Goal: Information Seeking & Learning: Learn about a topic

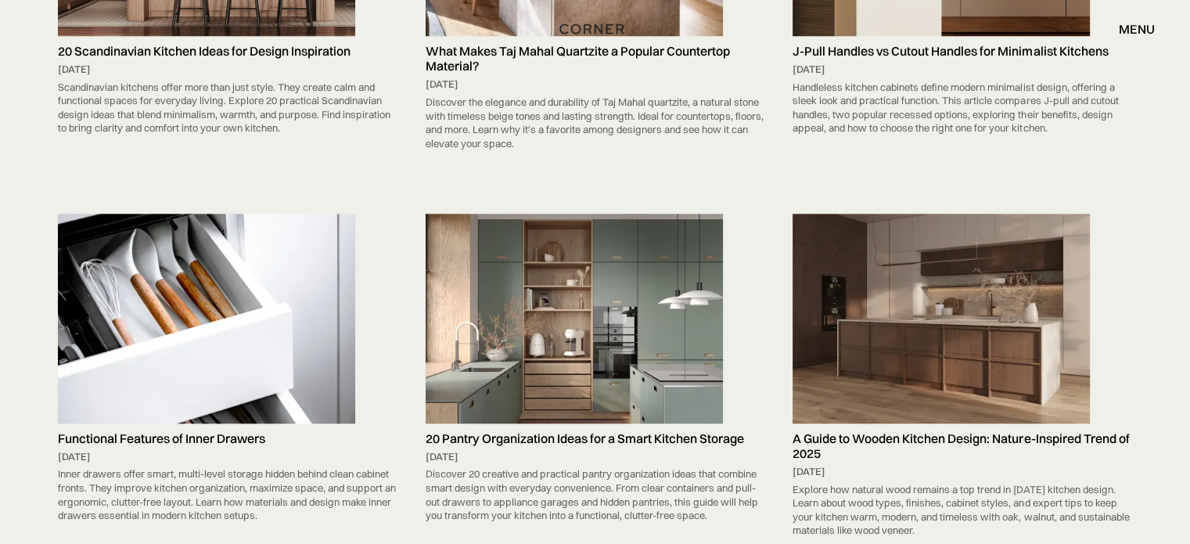
scroll to position [1800, 0]
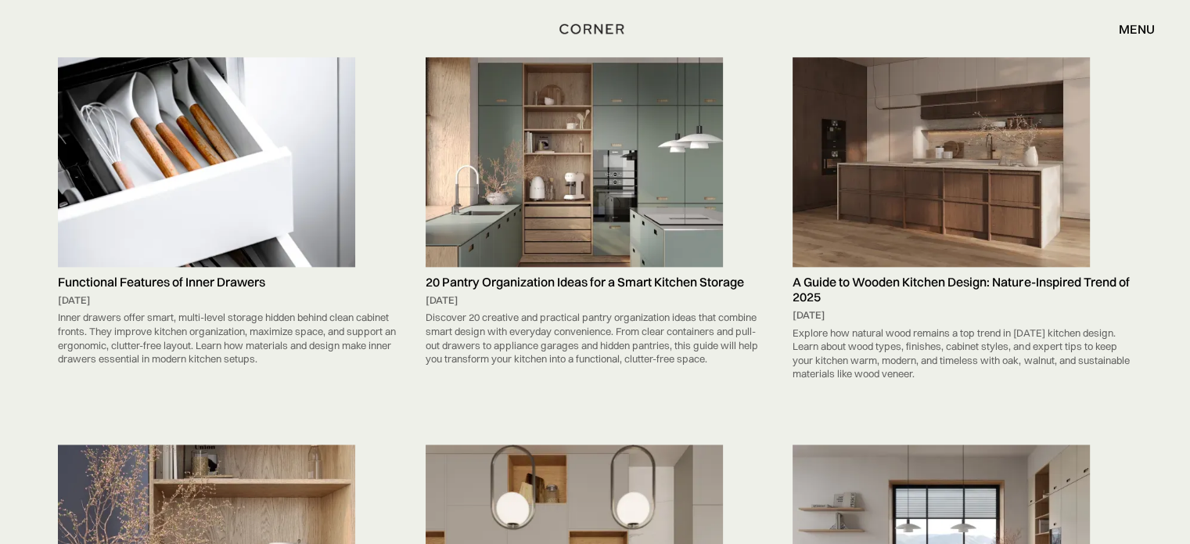
click at [682, 180] on img at bounding box center [574, 162] width 297 height 210
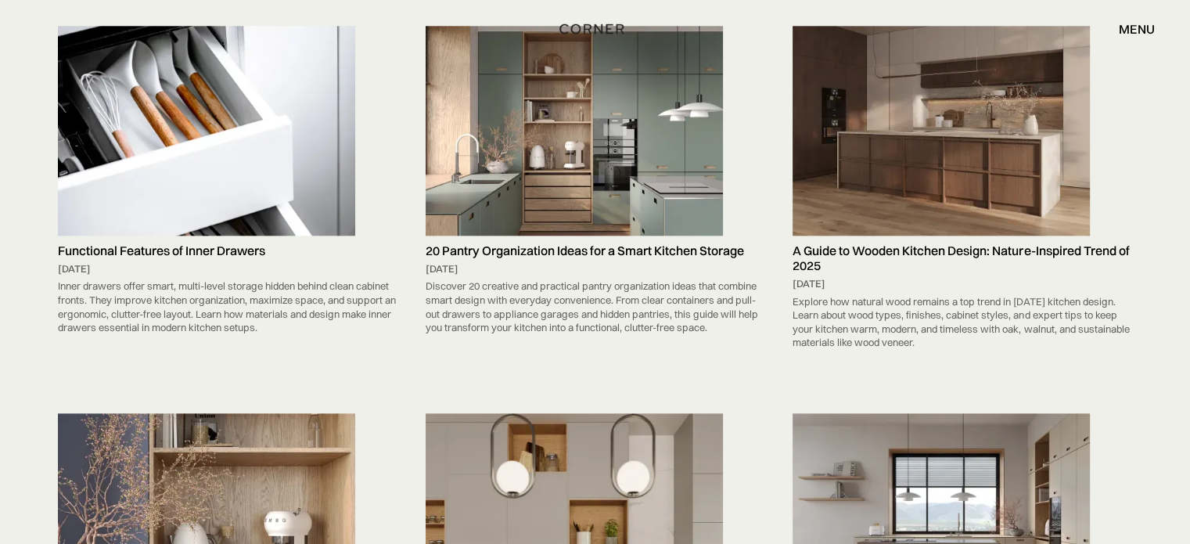
scroll to position [1800, 0]
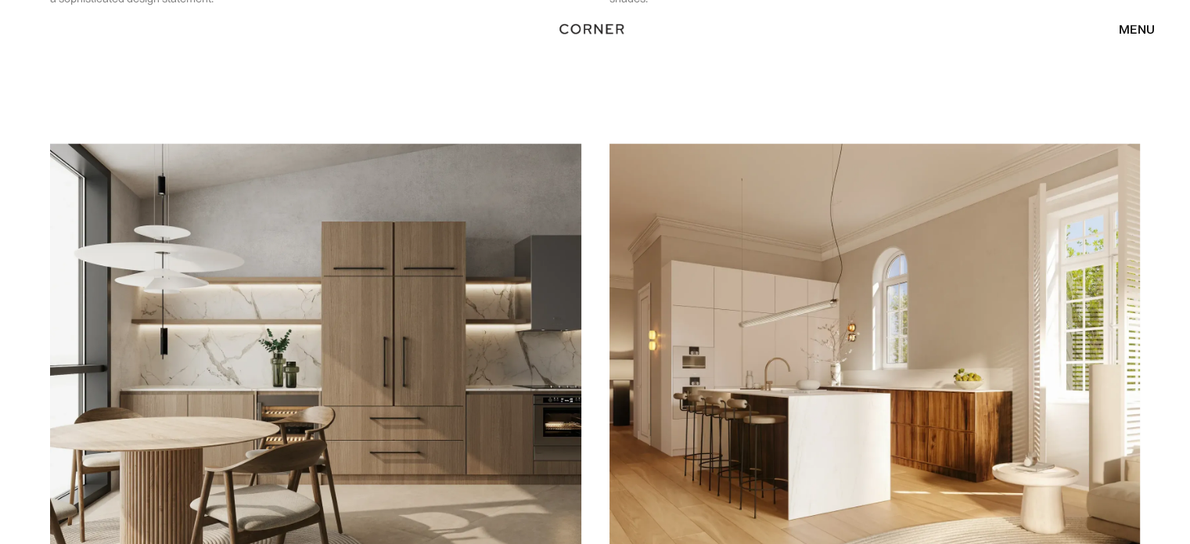
scroll to position [3990, 0]
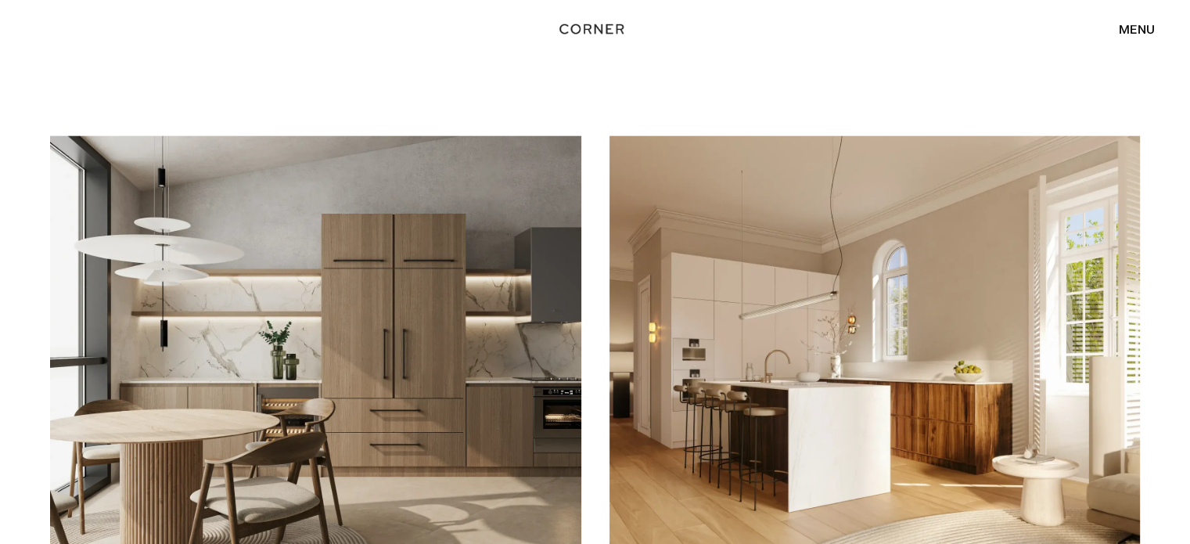
drag, startPoint x: 394, startPoint y: 222, endPoint x: 721, endPoint y: 211, distance: 327.2
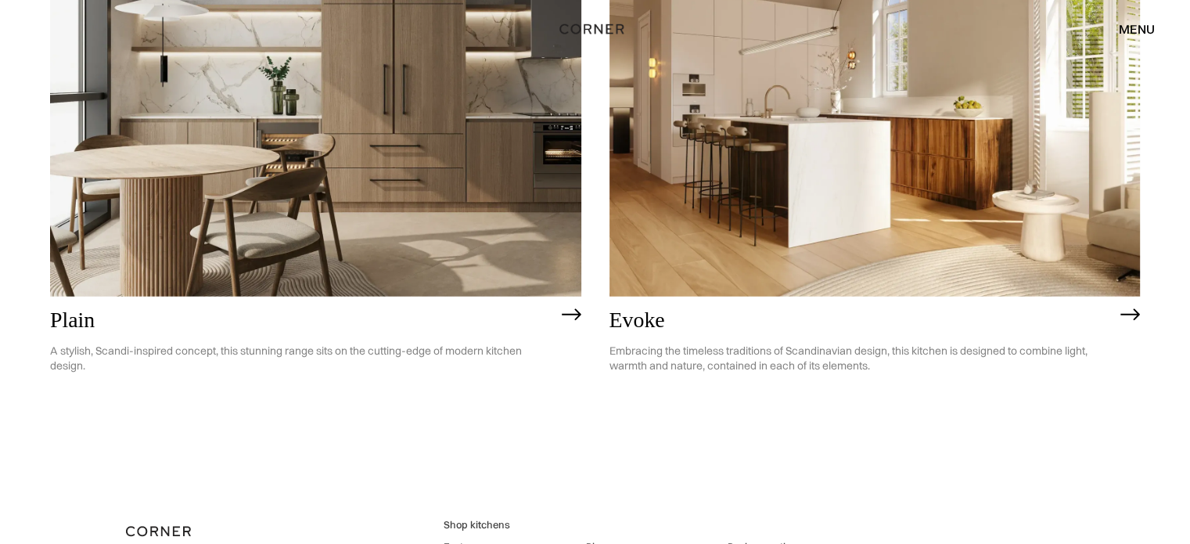
scroll to position [4393, 0]
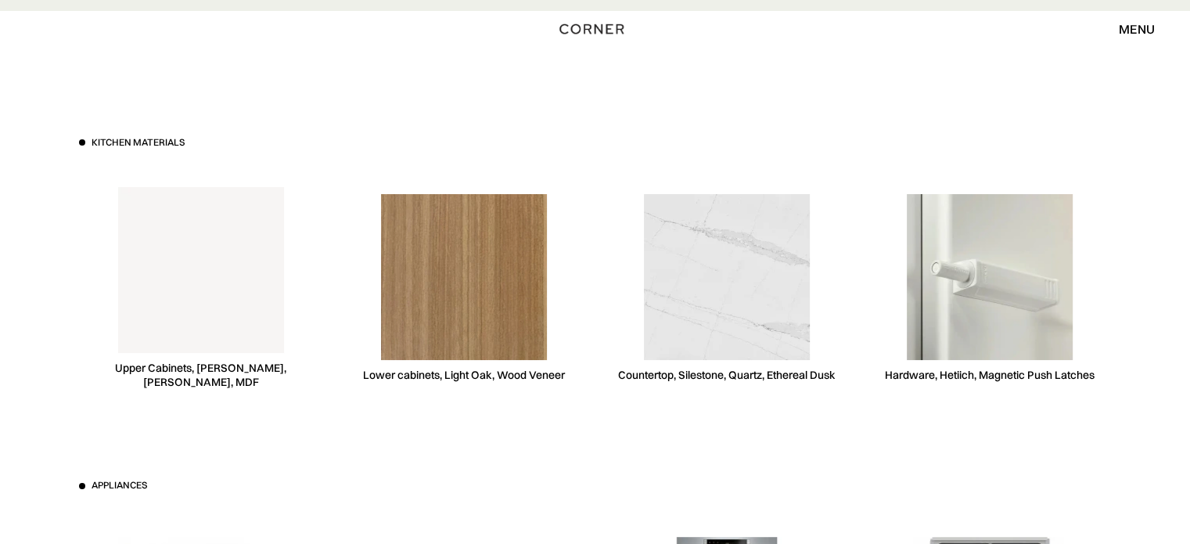
scroll to position [5990, 0]
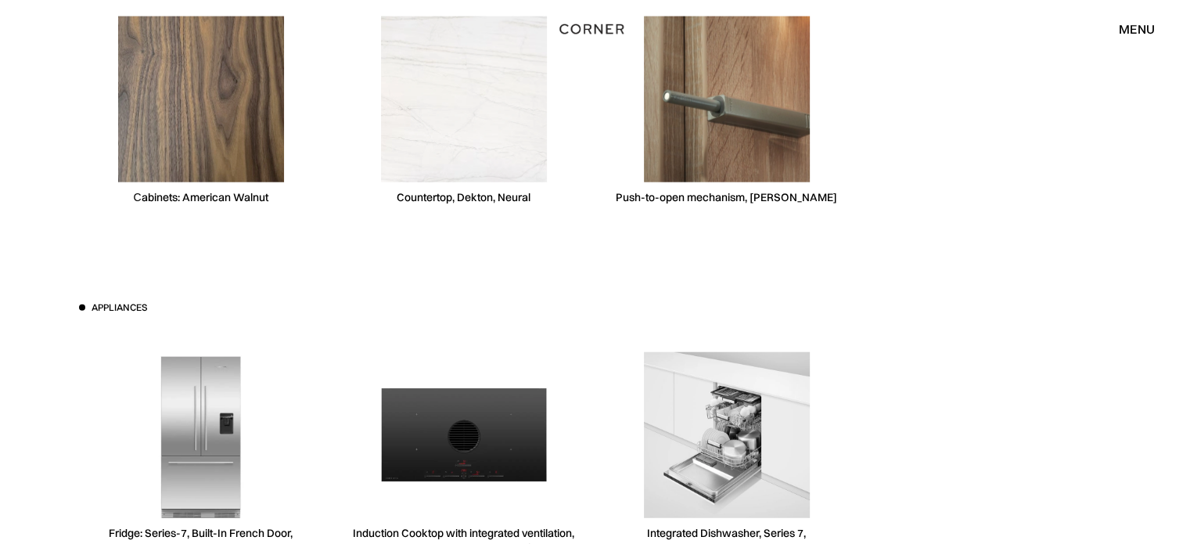
scroll to position [3880, 0]
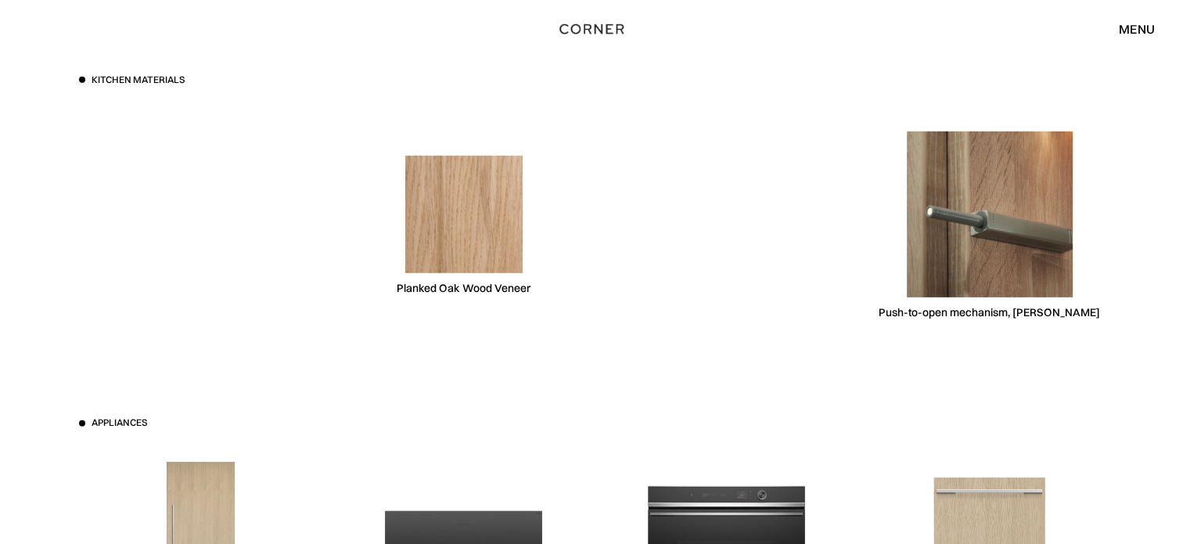
scroll to position [4662, 0]
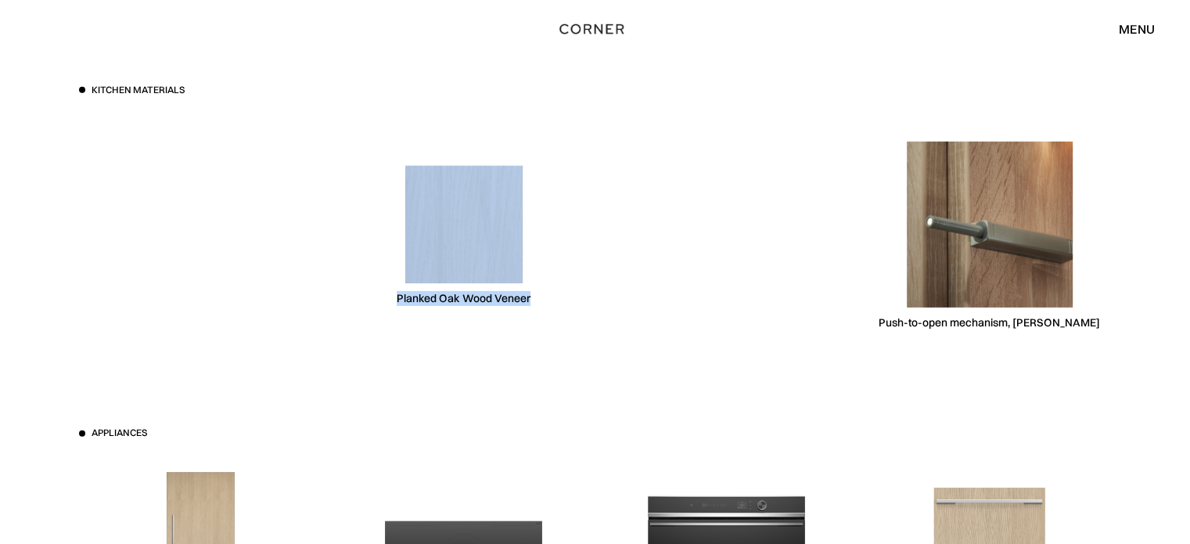
drag, startPoint x: 681, startPoint y: 201, endPoint x: 383, endPoint y: 217, distance: 298.5
click at [441, 225] on div "Kitchen materials Planked Oak Wood Veneer Push-to-open mechanism, Blum" at bounding box center [595, 220] width 1033 height 273
click at [340, 193] on div "Kitchen materials Planked Oak Wood Veneer Push-to-open mechanism, Blum" at bounding box center [595, 220] width 1033 height 273
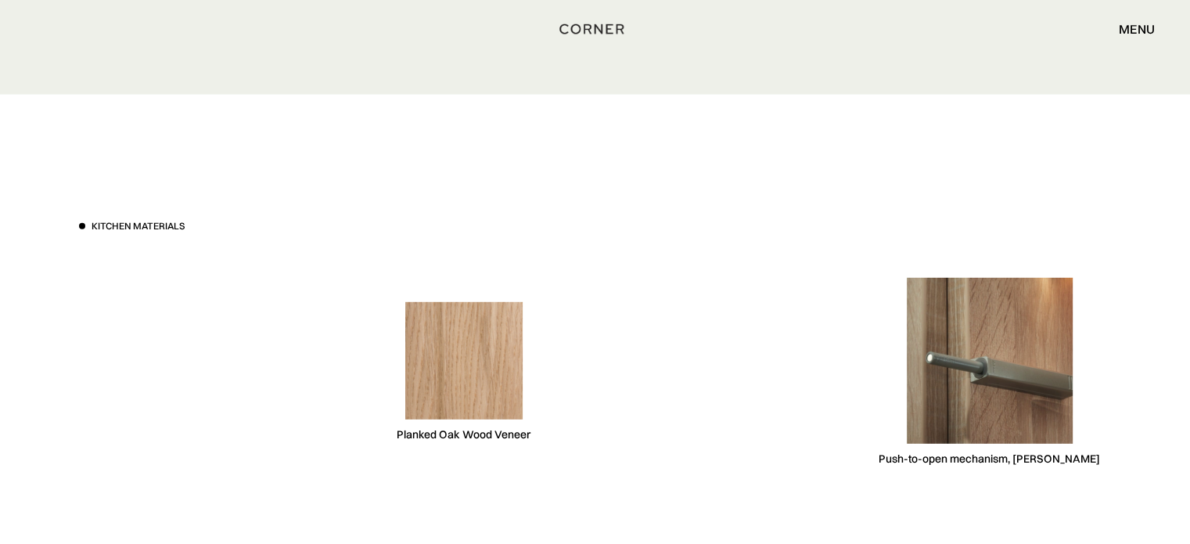
scroll to position [4546, 0]
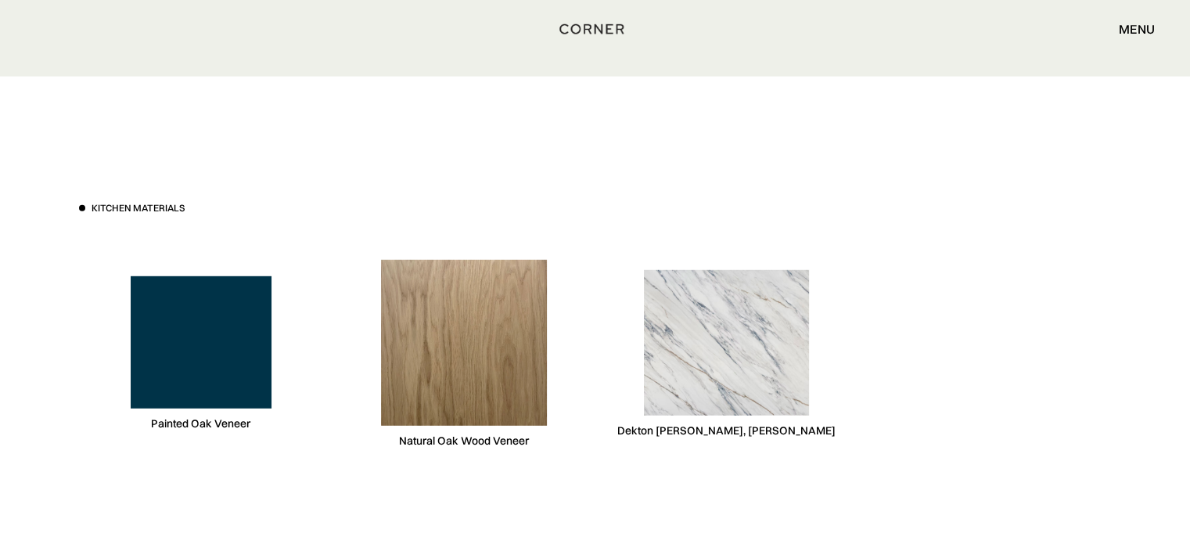
scroll to position [4460, 0]
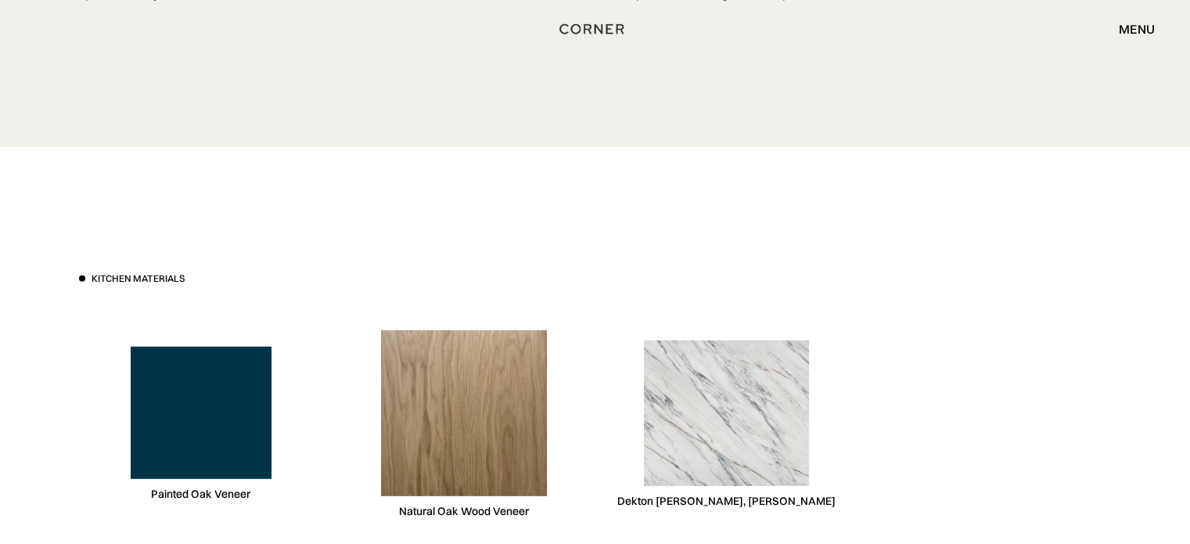
drag, startPoint x: 1201, startPoint y: 27, endPoint x: 1166, endPoint y: 309, distance: 283.9
